Goal: Task Accomplishment & Management: Manage account settings

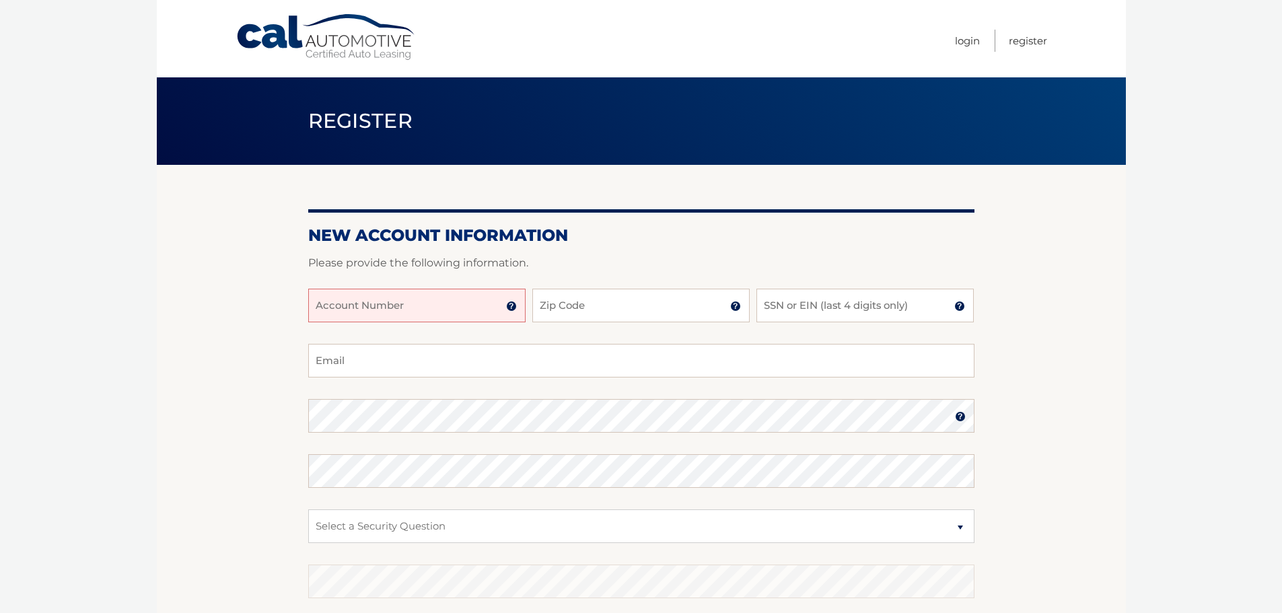
click at [370, 295] on input "Account Number" at bounding box center [416, 306] width 217 height 34
type input "44456028945"
click at [621, 305] on input "Zip Code" at bounding box center [640, 306] width 217 height 34
type input "11219"
click at [823, 303] on input "SSN or EIN (last 4 digits only)" at bounding box center [865, 306] width 217 height 34
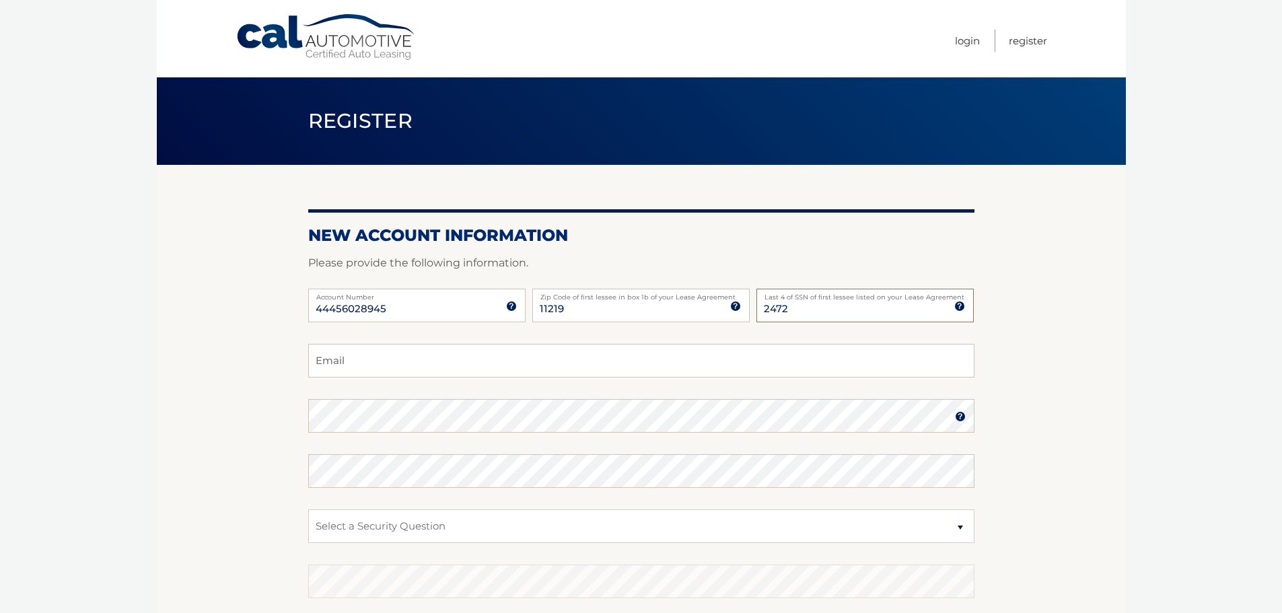
type input "2472"
click at [479, 357] on input "Email" at bounding box center [641, 361] width 666 height 34
type input "ny1trader@gmail.com"
click at [406, 525] on select "Select a Security Question What was the name of your elementary school? What is…" at bounding box center [641, 527] width 666 height 34
select select "4"
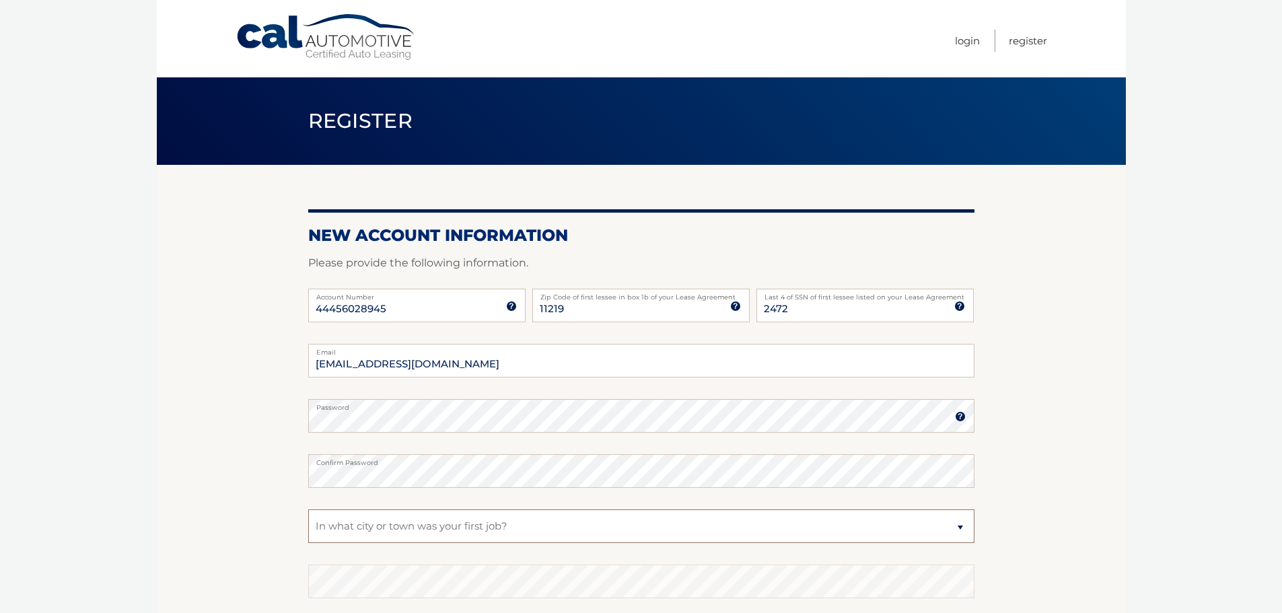
click at [308, 510] on select "Select a Security Question What was the name of your elementary school? What is…" at bounding box center [641, 527] width 666 height 34
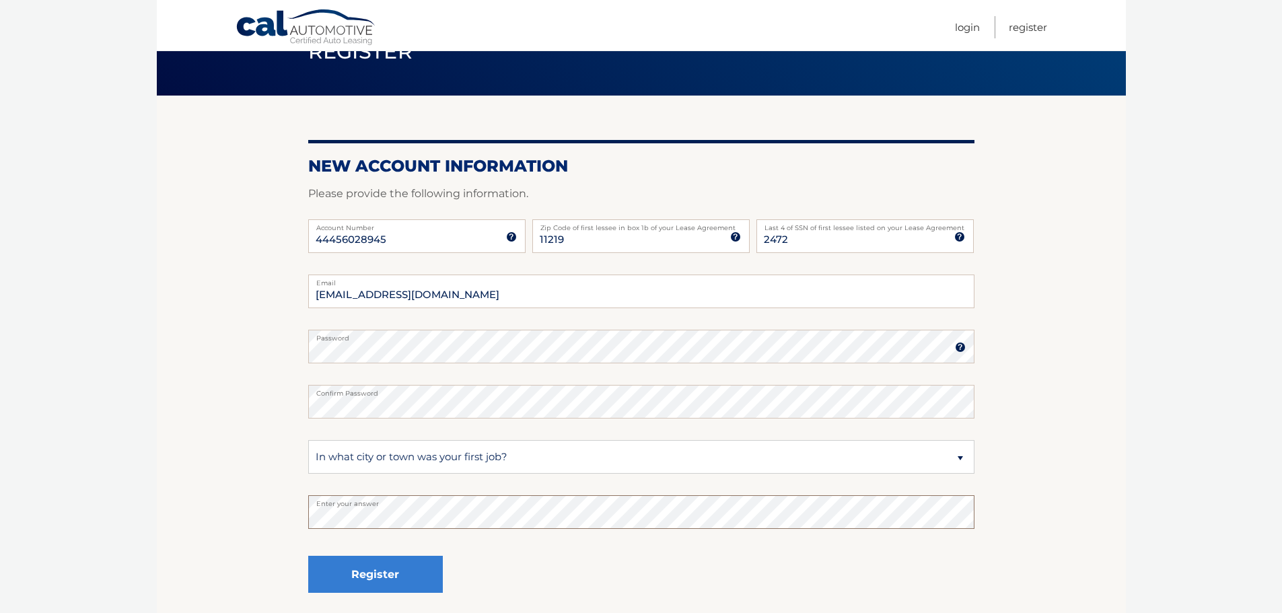
scroll to position [180, 0]
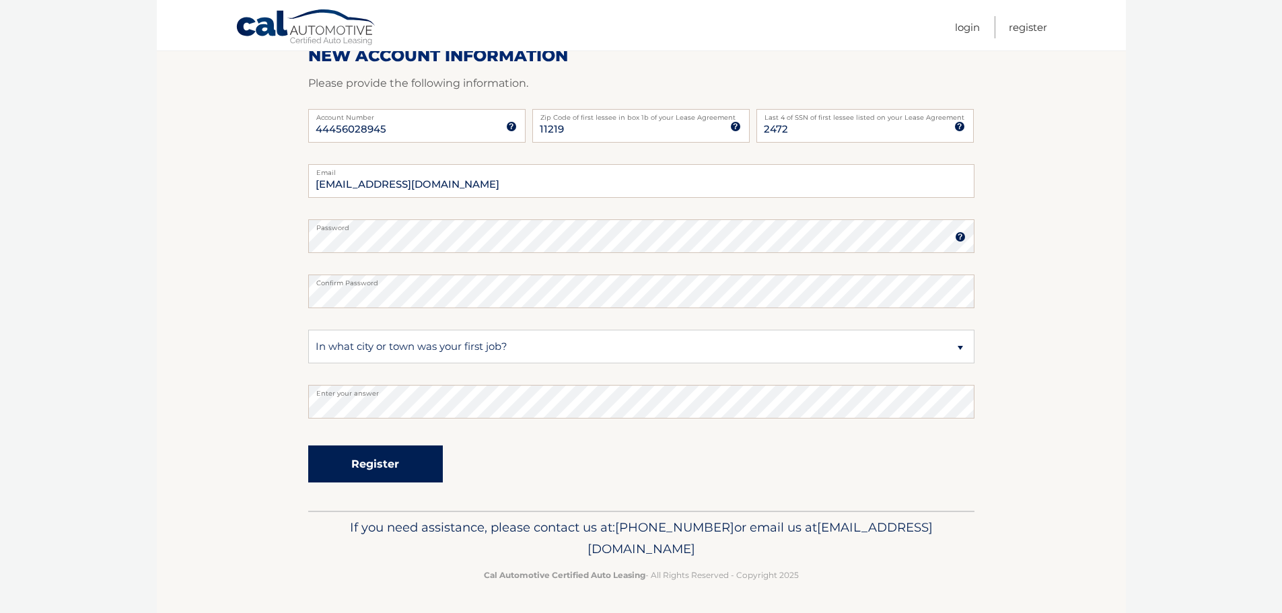
click at [376, 460] on button "Register" at bounding box center [375, 464] width 135 height 37
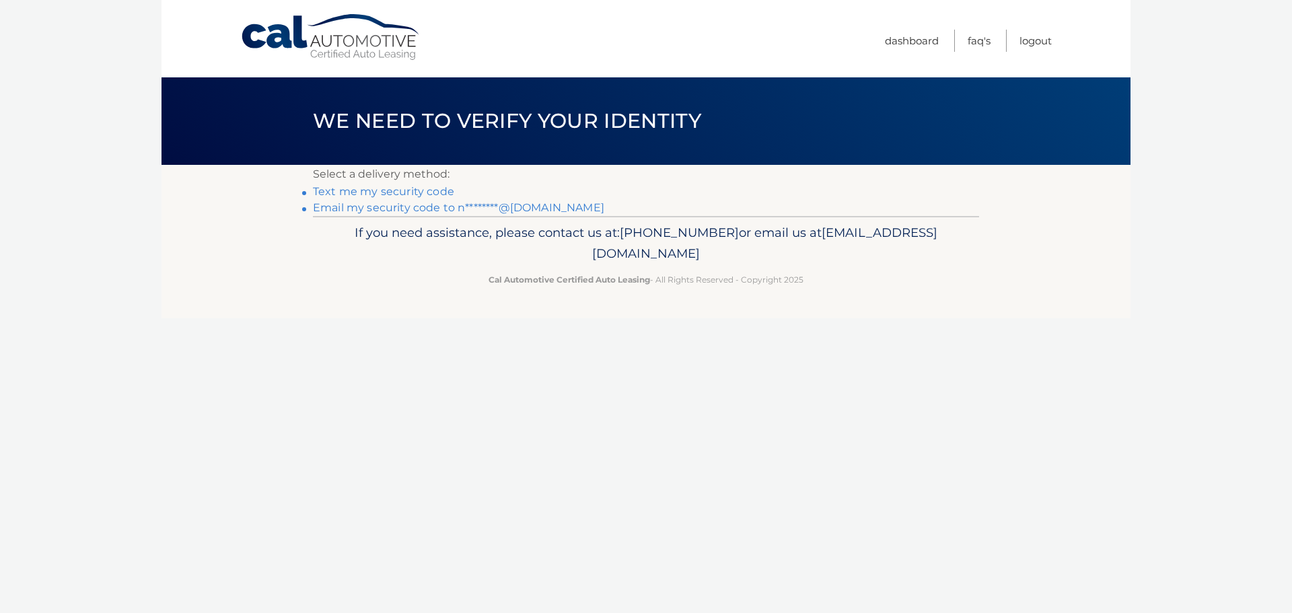
click at [369, 188] on link "Text me my security code" at bounding box center [383, 191] width 141 height 13
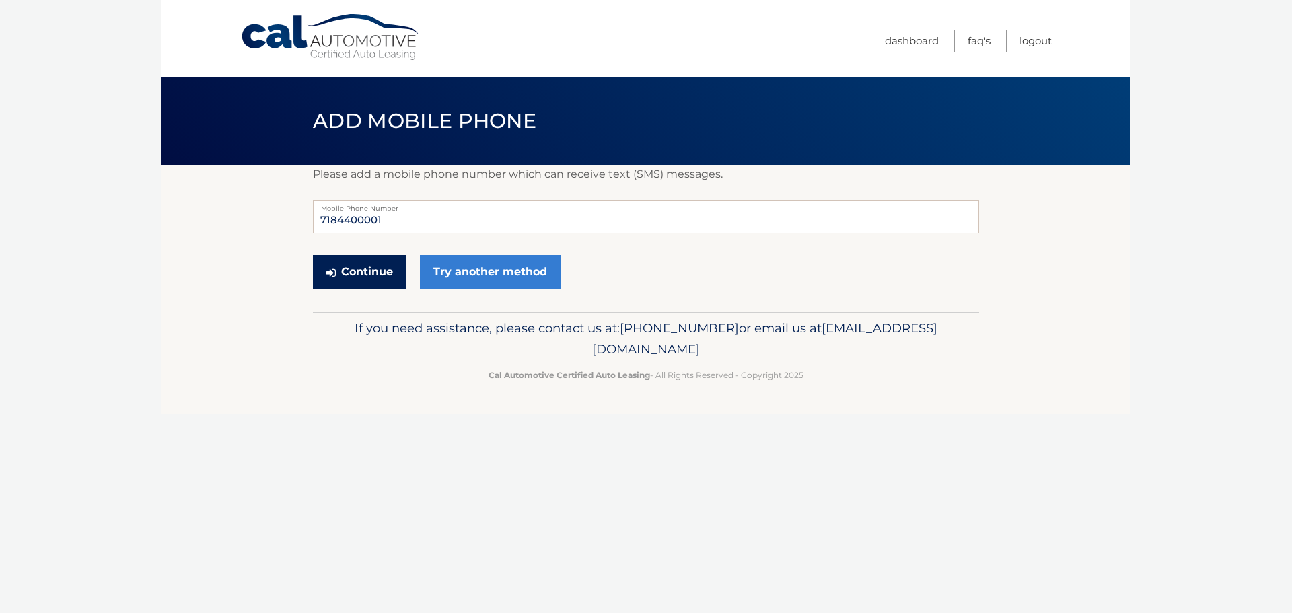
click at [344, 270] on button "Continue" at bounding box center [360, 272] width 94 height 34
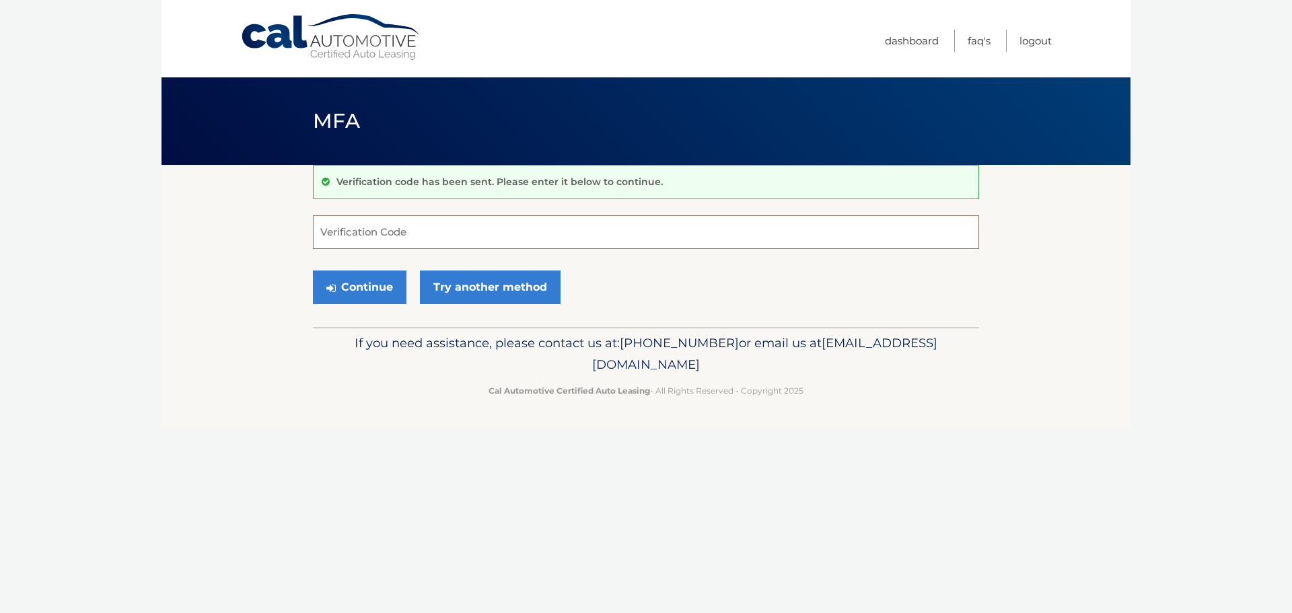
click at [387, 226] on input "Verification Code" at bounding box center [646, 232] width 666 height 34
type input "883637"
click at [361, 285] on button "Continue" at bounding box center [360, 288] width 94 height 34
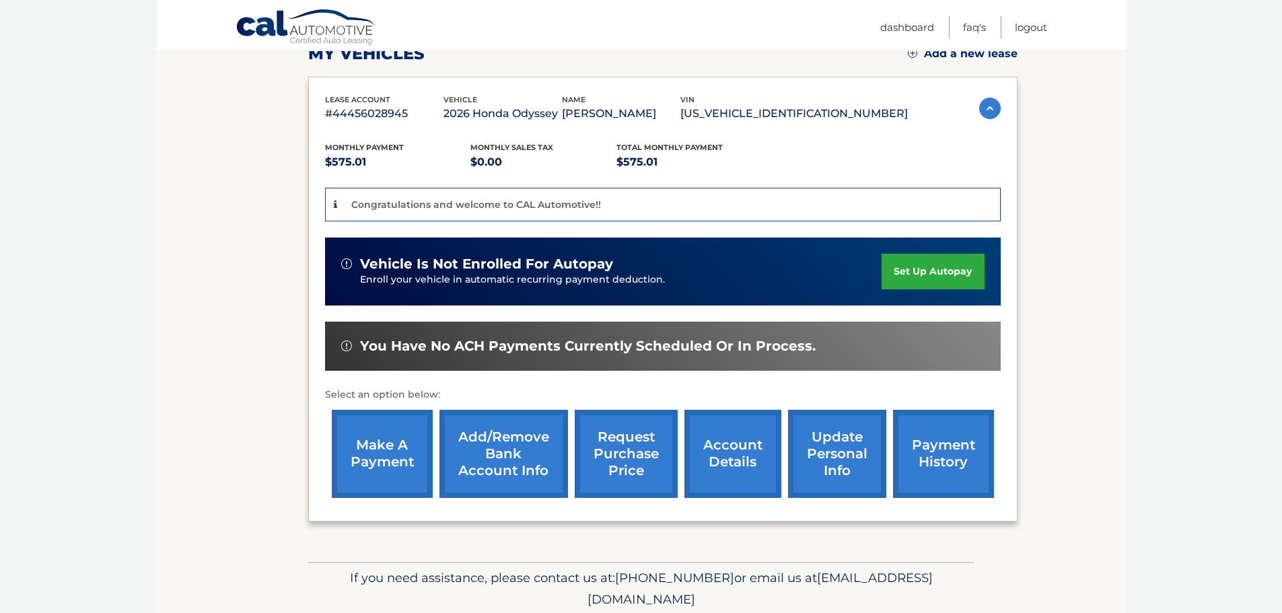
scroll to position [253, 0]
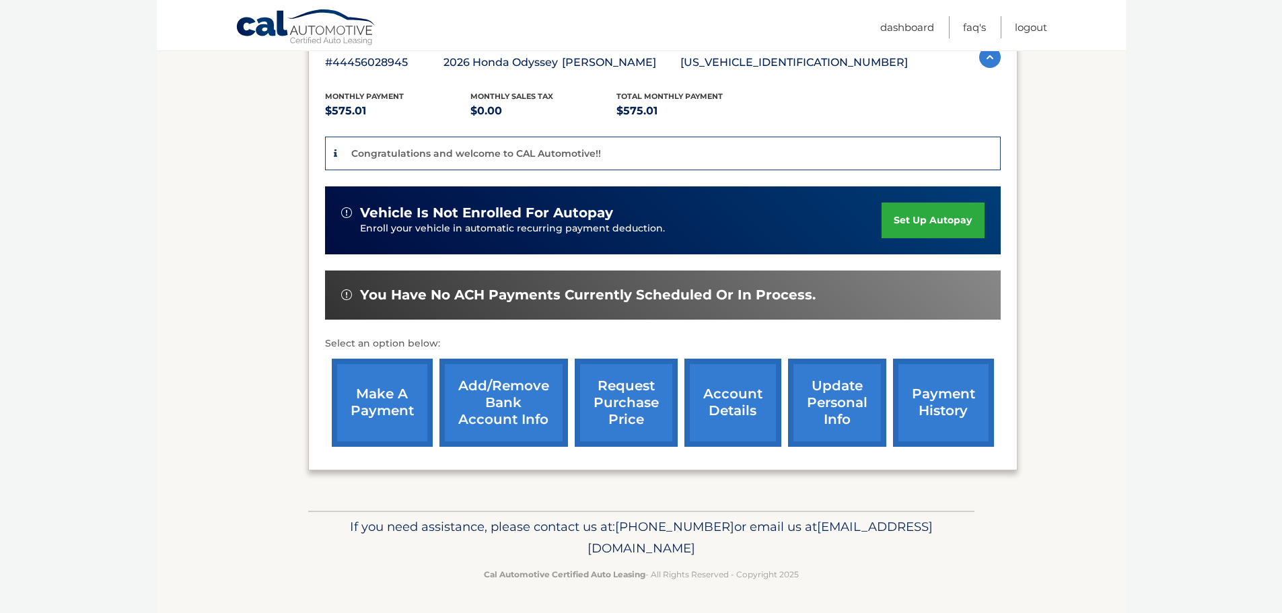
click at [917, 218] on link "set up autopay" at bounding box center [933, 221] width 102 height 36
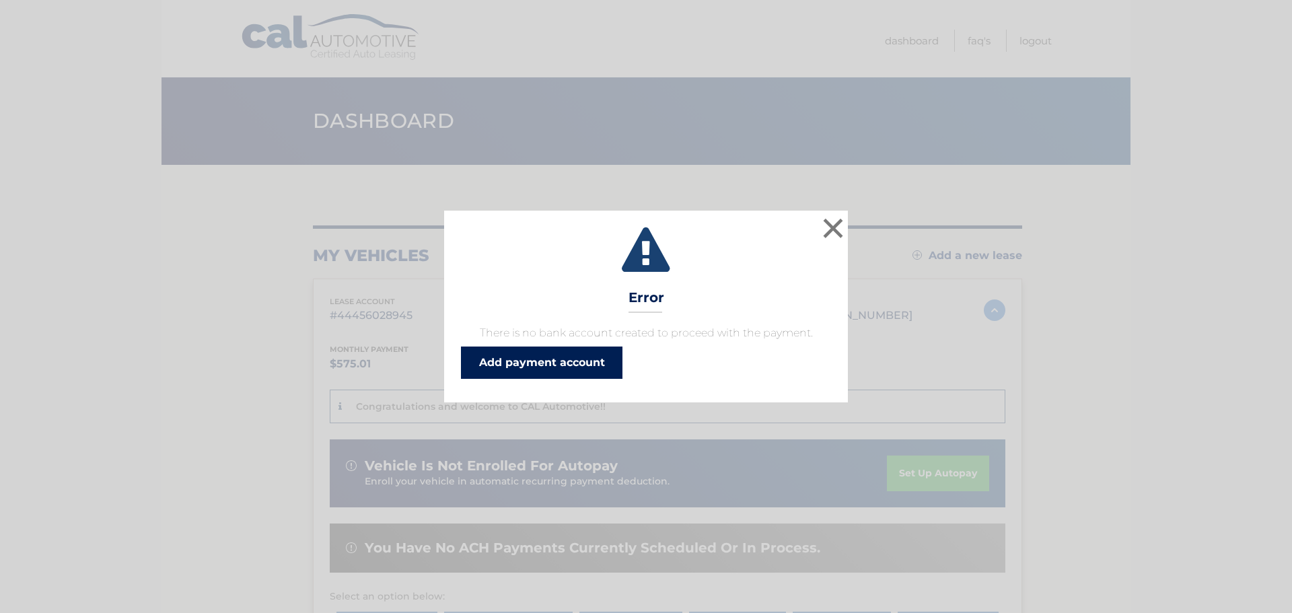
click at [545, 361] on link "Add payment account" at bounding box center [542, 363] width 162 height 32
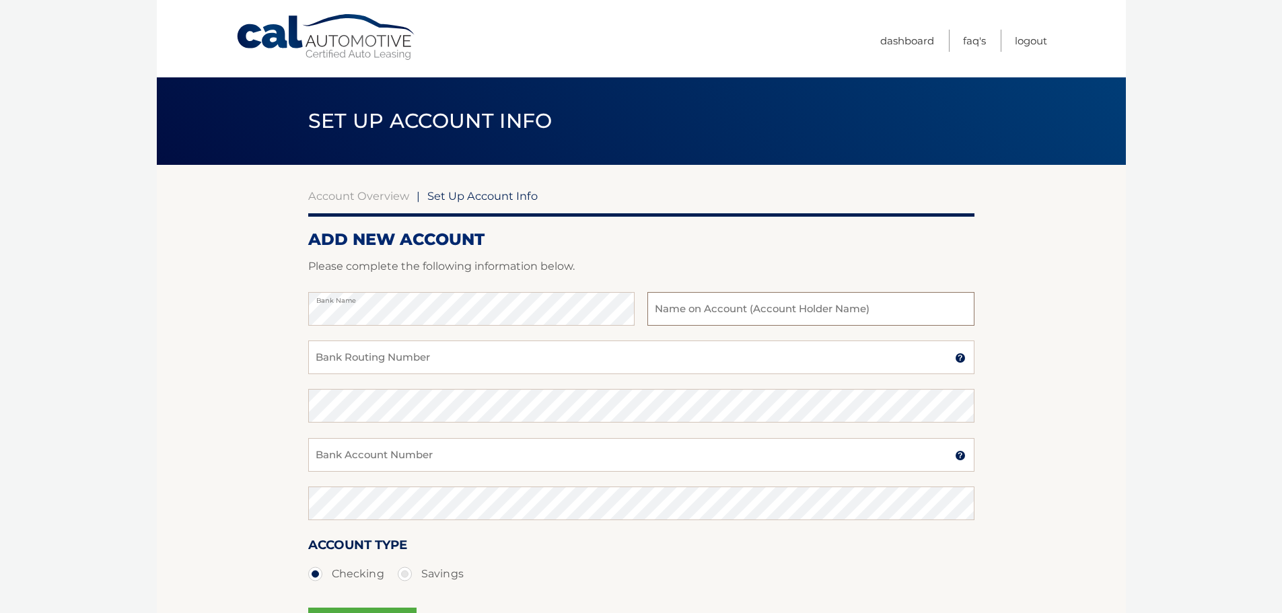
click at [710, 305] on input "text" at bounding box center [811, 309] width 326 height 34
type input "Morris Jeremias"
click at [442, 359] on input "Bank Routing Number" at bounding box center [641, 358] width 666 height 34
type input "031176110"
click at [424, 457] on input "Bank Account Number" at bounding box center [641, 455] width 666 height 34
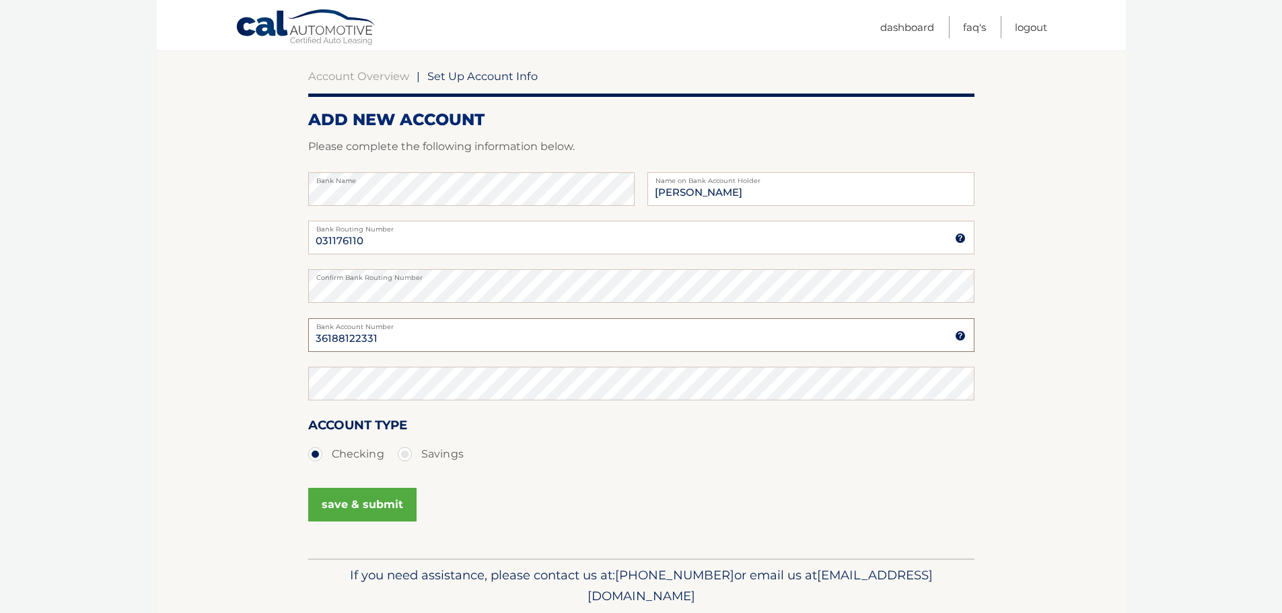
scroll to position [168, 0]
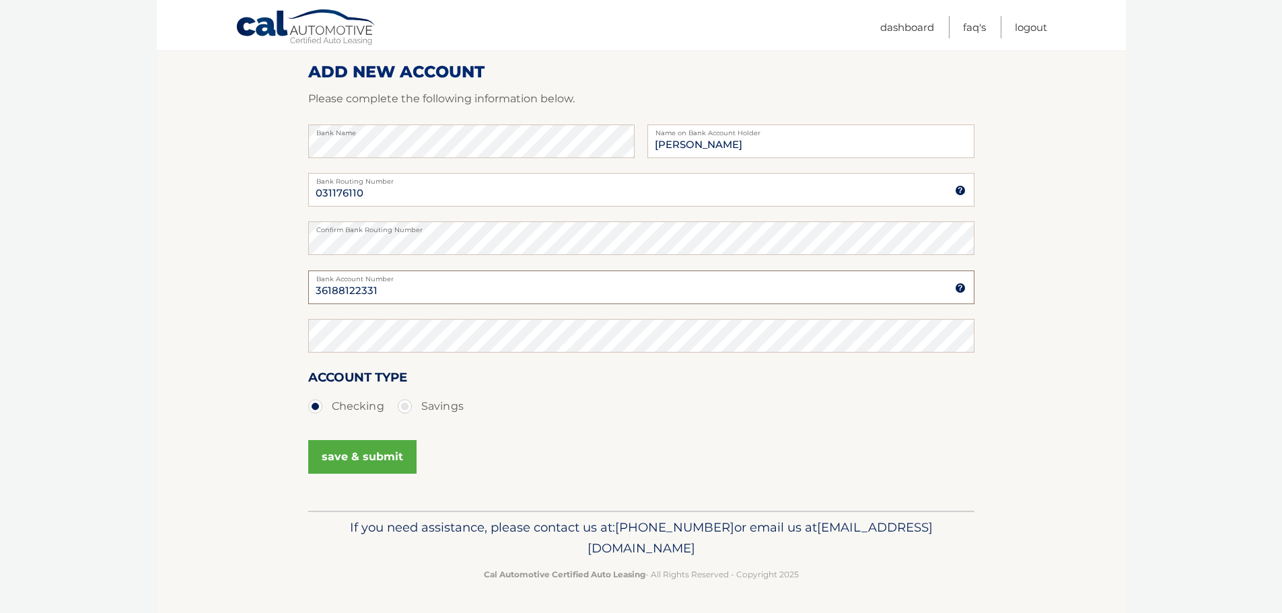
type input "36188122331"
click at [406, 405] on label "Savings" at bounding box center [431, 406] width 66 height 27
click at [406, 405] on input "Savings" at bounding box center [409, 404] width 13 height 22
radio input "true"
click at [382, 453] on button "save & submit" at bounding box center [362, 457] width 108 height 34
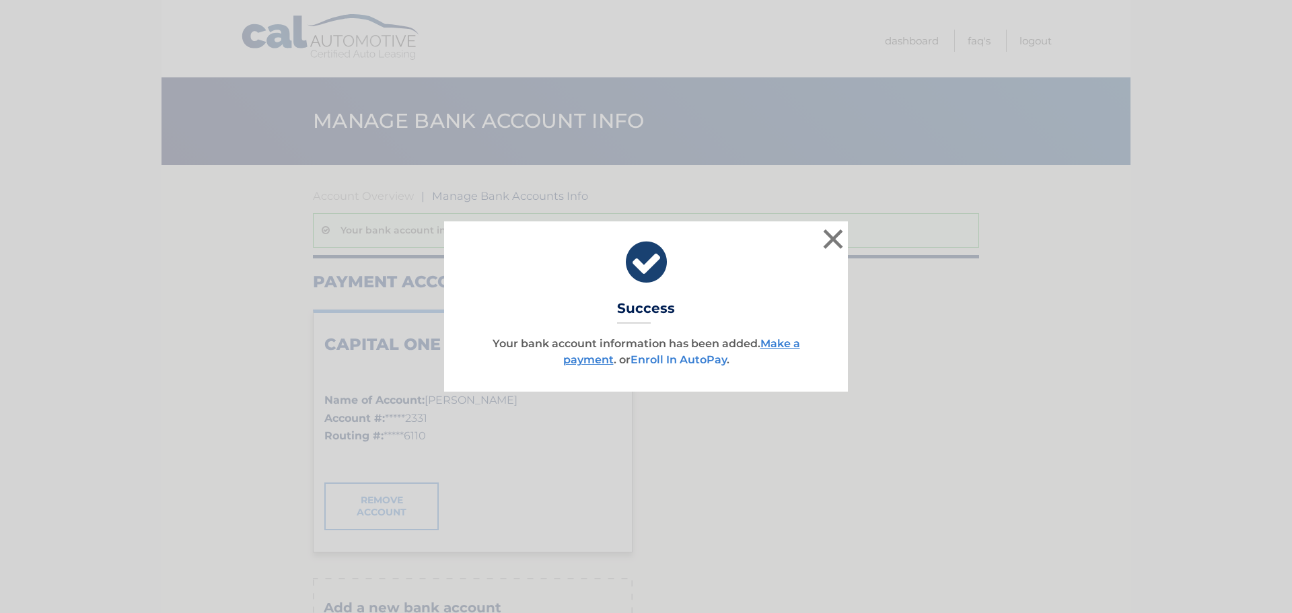
click at [655, 361] on link "Enroll In AutoPay" at bounding box center [679, 359] width 96 height 13
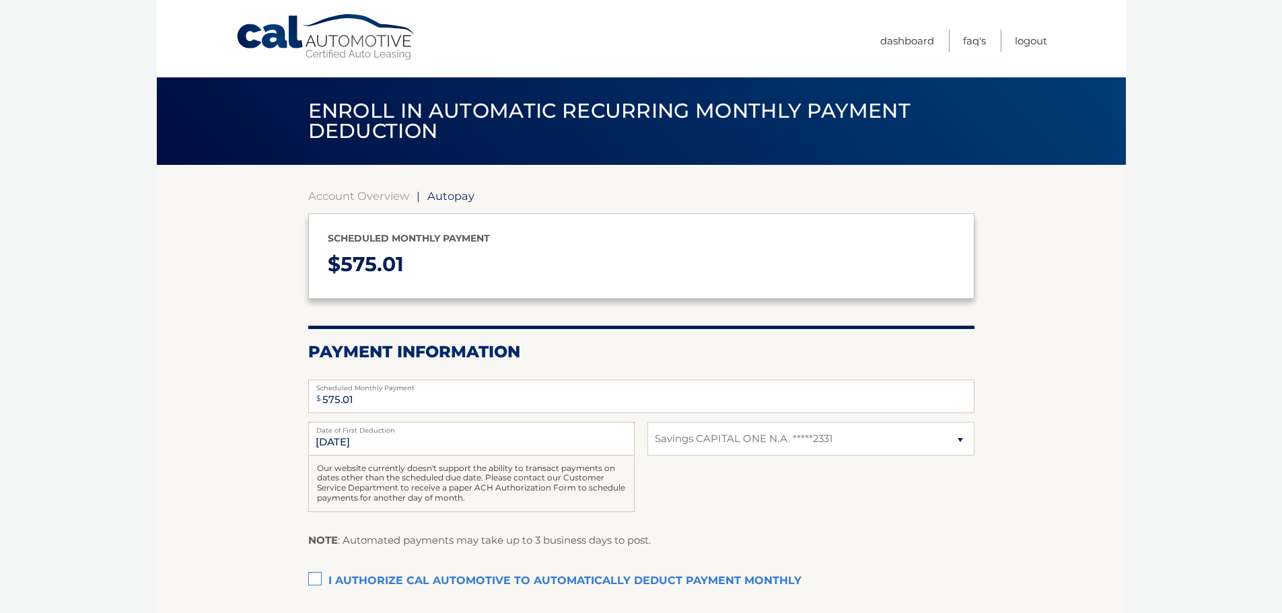
select select "ZTkxYzgwMTItYjZhNS00YWNhLWE3NDEtYTMyNjFmYzgyNzg5"
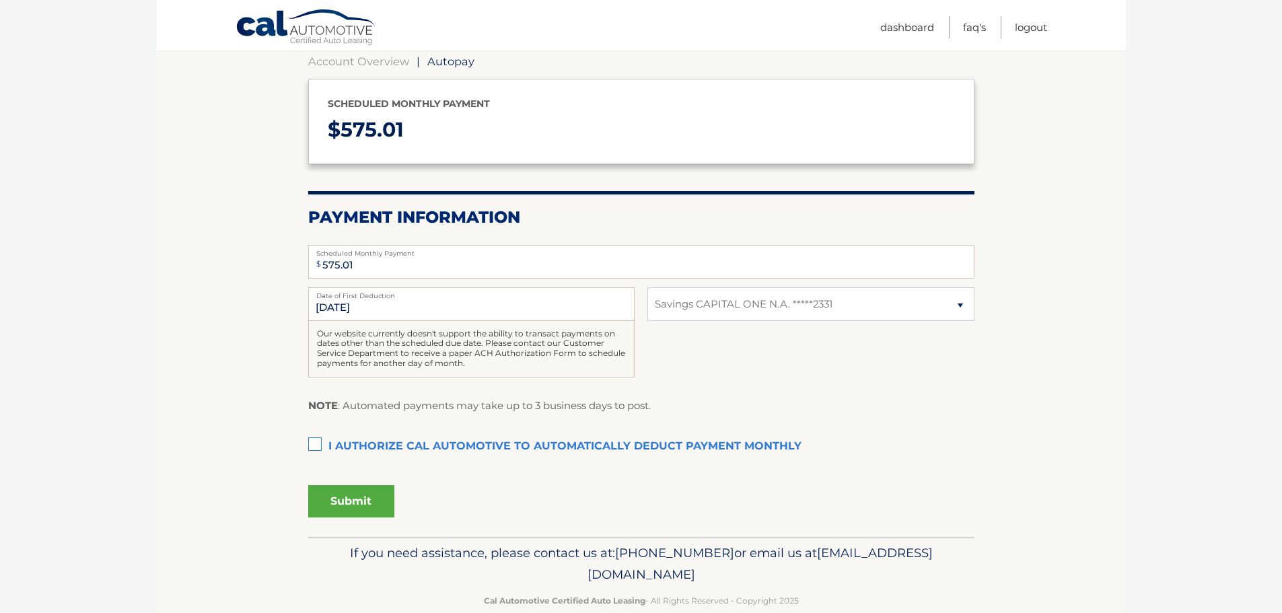
click at [313, 445] on label "I authorize cal automotive to automatically deduct payment monthly This checkbo…" at bounding box center [641, 446] width 666 height 27
click at [0, 0] on input "I authorize cal automotive to automatically deduct payment monthly This checkbo…" at bounding box center [0, 0] width 0 height 0
click at [346, 496] on button "Submit" at bounding box center [351, 501] width 86 height 32
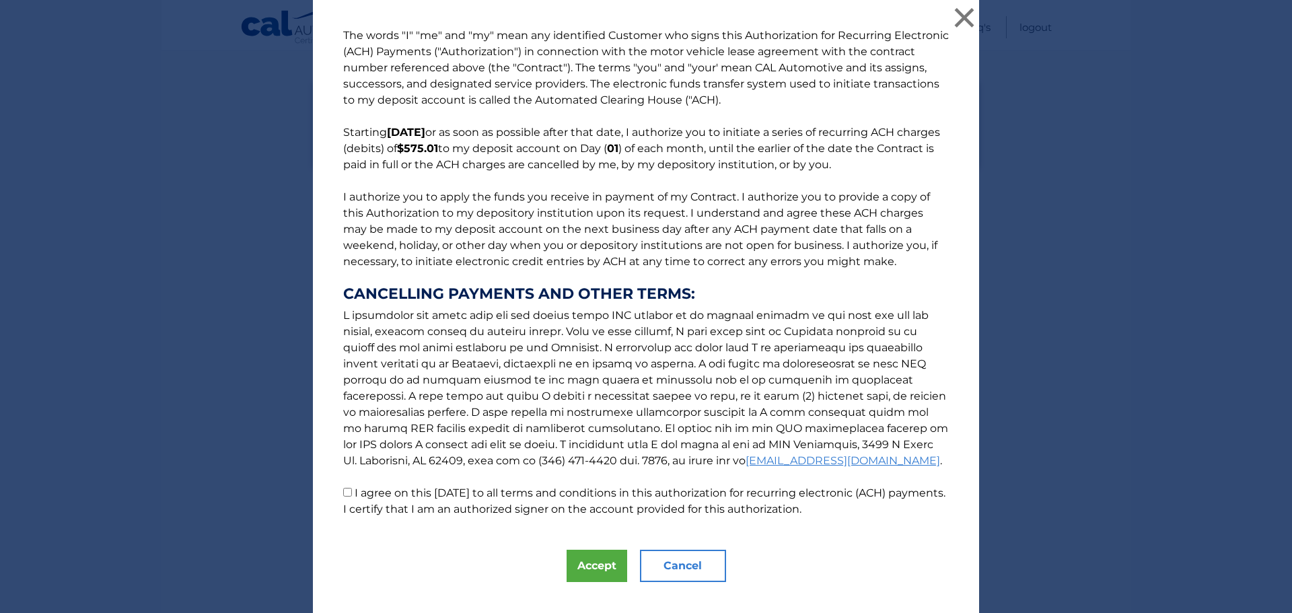
click at [344, 493] on input "I agree on this 10/11/2025 to all terms and conditions in this authorization fo…" at bounding box center [347, 492] width 9 height 9
checkbox input "true"
click at [583, 559] on button "Accept" at bounding box center [597, 566] width 61 height 32
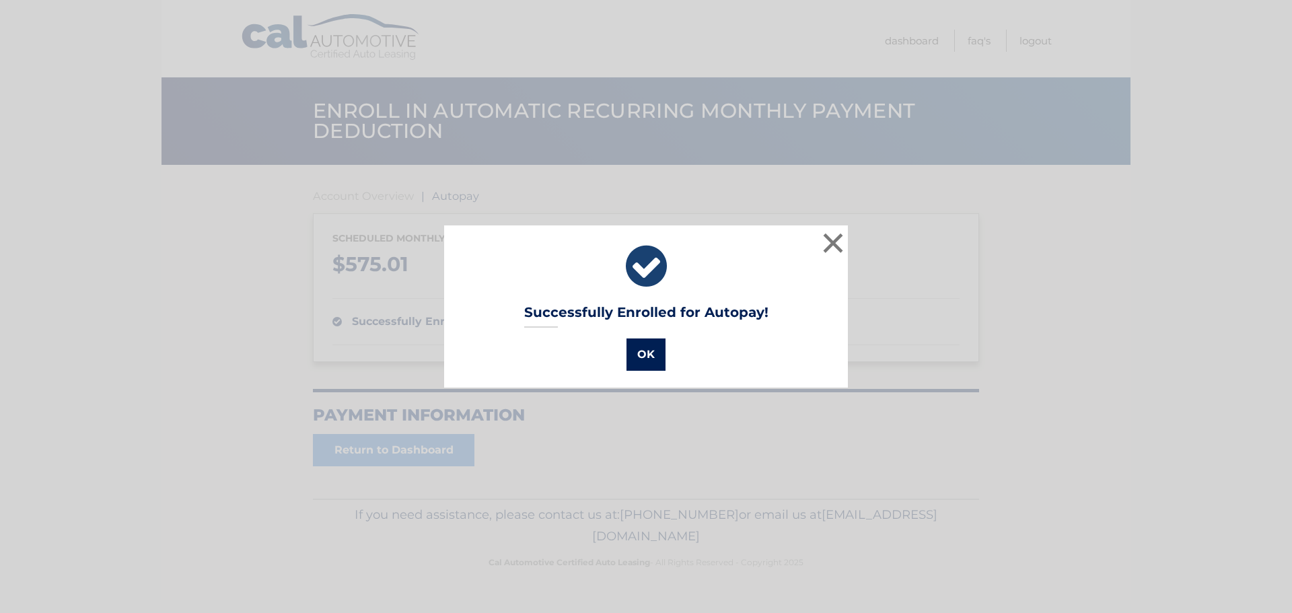
click at [632, 356] on button "OK" at bounding box center [646, 355] width 39 height 32
